Goal: Transaction & Acquisition: Register for event/course

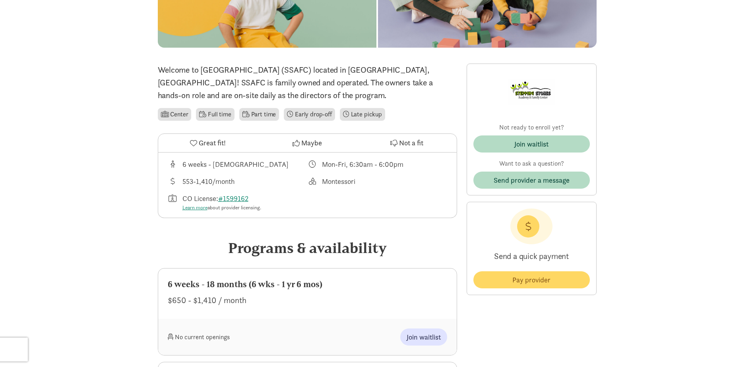
scroll to position [141, 0]
click at [419, 331] on span "Join waitlist" at bounding box center [424, 336] width 34 height 11
click at [424, 337] on span "Join waitlist" at bounding box center [424, 336] width 34 height 11
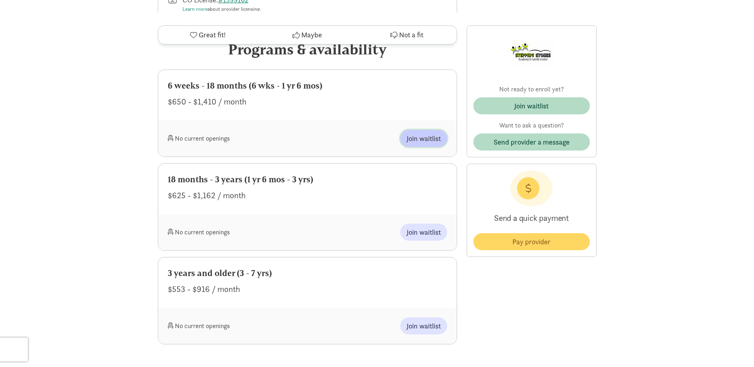
scroll to position [342, 0]
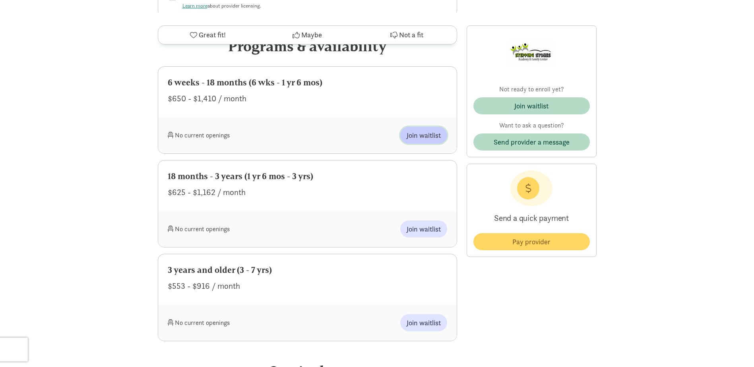
click at [418, 137] on span "Join waitlist" at bounding box center [424, 135] width 34 height 11
click at [193, 130] on div "No current openings" at bounding box center [238, 135] width 140 height 17
click at [197, 83] on div "6 weeks - 18 months (6 wks - 1 yr 6 mos)" at bounding box center [307, 82] width 279 height 13
click at [440, 137] on span "Join waitlist" at bounding box center [424, 135] width 34 height 11
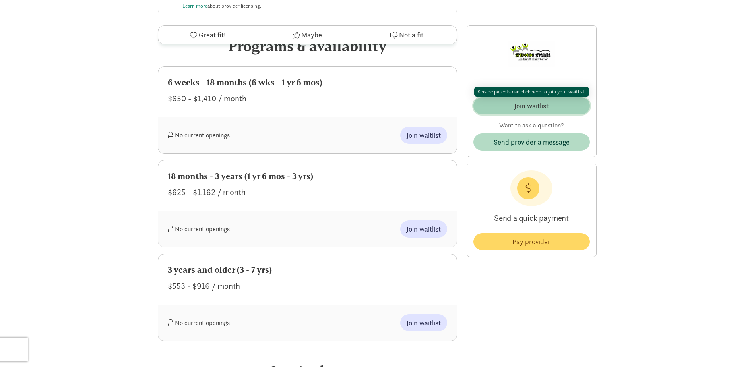
click at [538, 100] on button "Join waitlist" at bounding box center [531, 105] width 116 height 17
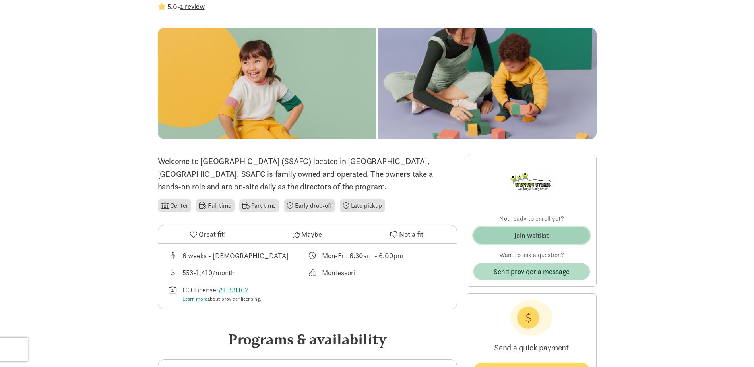
scroll to position [49, 0]
click at [226, 207] on li "Full time" at bounding box center [215, 205] width 38 height 13
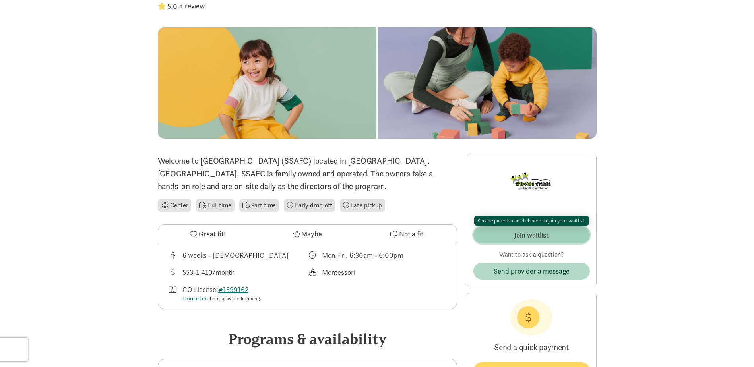
click at [531, 232] on div "Join waitlist" at bounding box center [531, 235] width 34 height 11
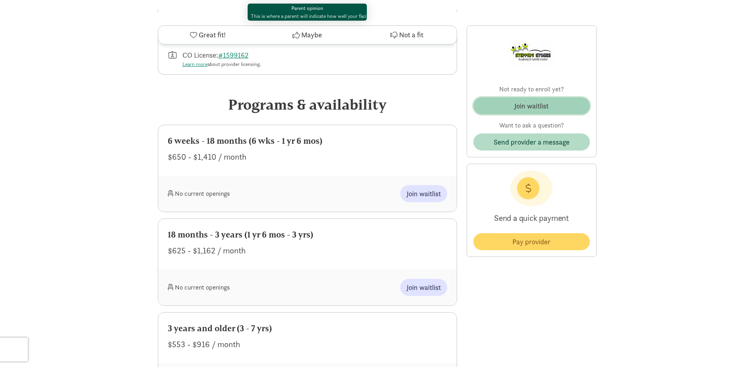
scroll to position [284, 0]
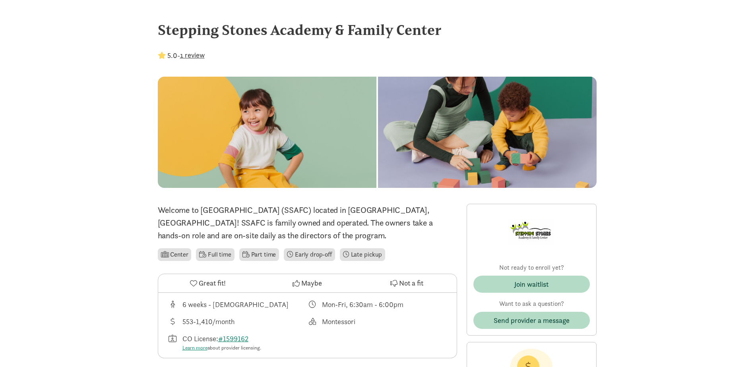
scroll to position [49, 0]
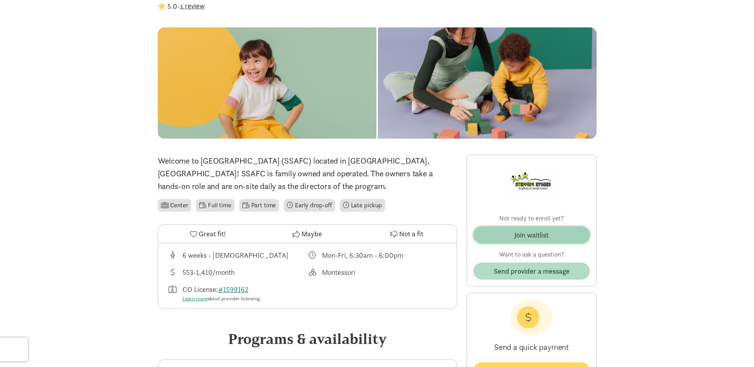
click at [525, 242] on button "Join waitlist" at bounding box center [531, 235] width 116 height 17
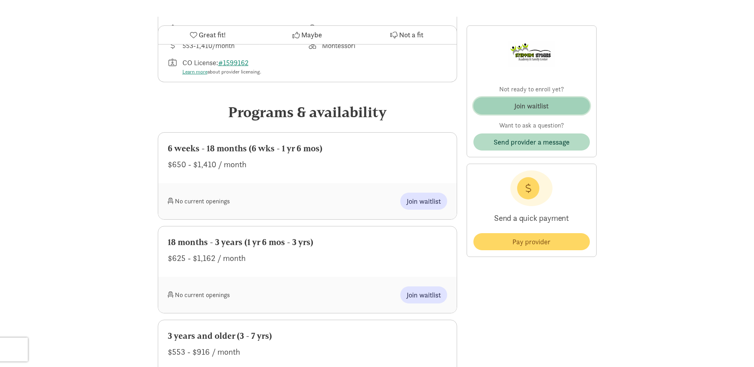
scroll to position [277, 0]
click at [418, 198] on span "Join waitlist" at bounding box center [424, 200] width 34 height 11
click at [211, 203] on div "No current openings" at bounding box center [238, 200] width 140 height 17
click at [192, 146] on div "6 weeks - 18 months (6 wks - 1 yr 6 mos)" at bounding box center [307, 147] width 279 height 13
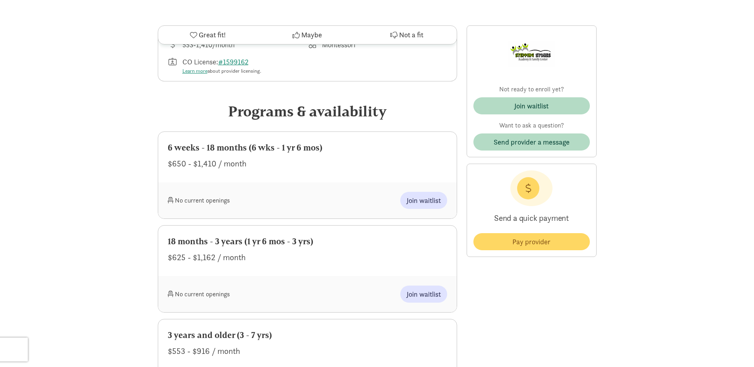
scroll to position [0, 0]
